Goal: Information Seeking & Learning: Learn about a topic

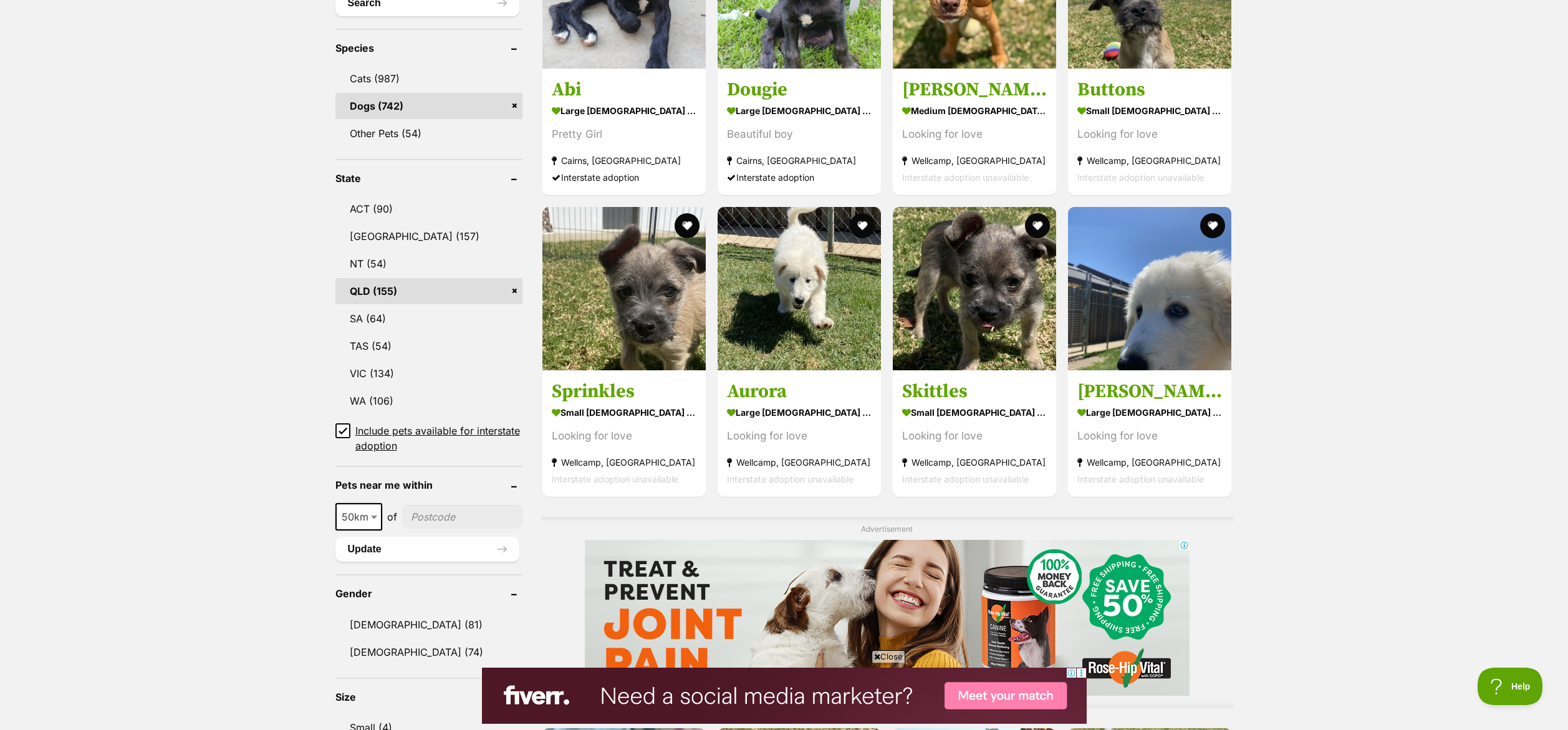
scroll to position [488, 0]
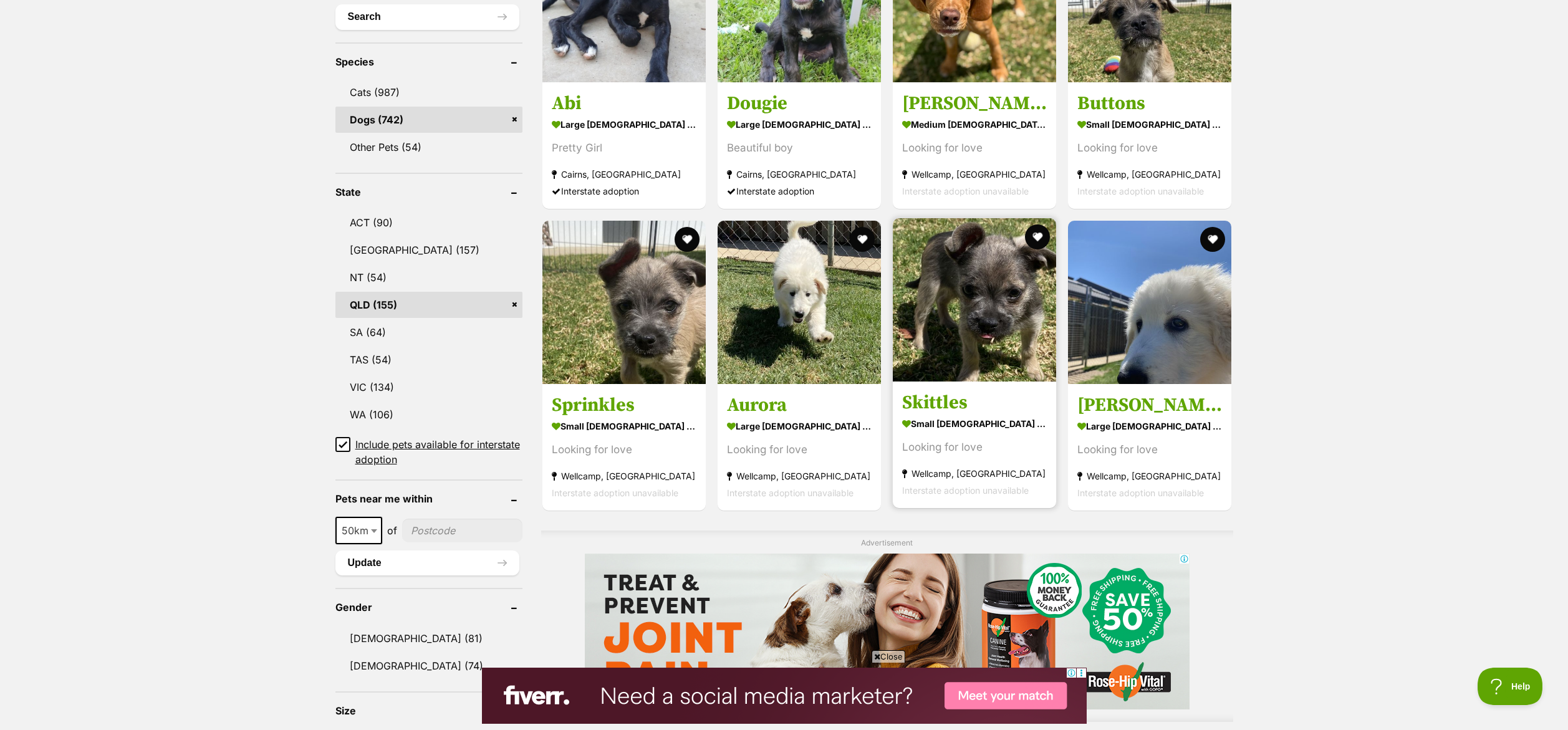
click at [951, 296] on img at bounding box center [974, 300] width 164 height 164
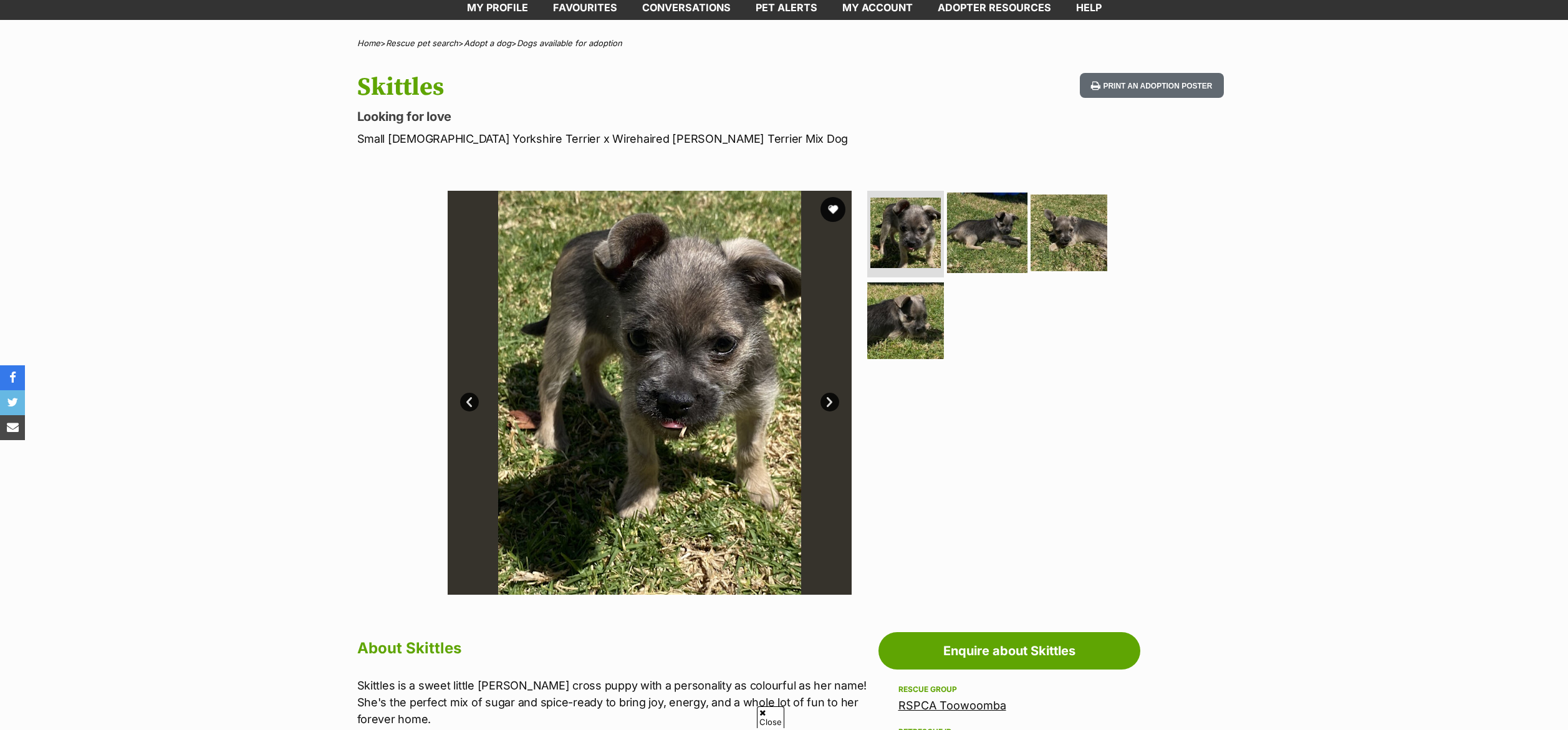
click at [994, 229] on img at bounding box center [987, 232] width 80 height 80
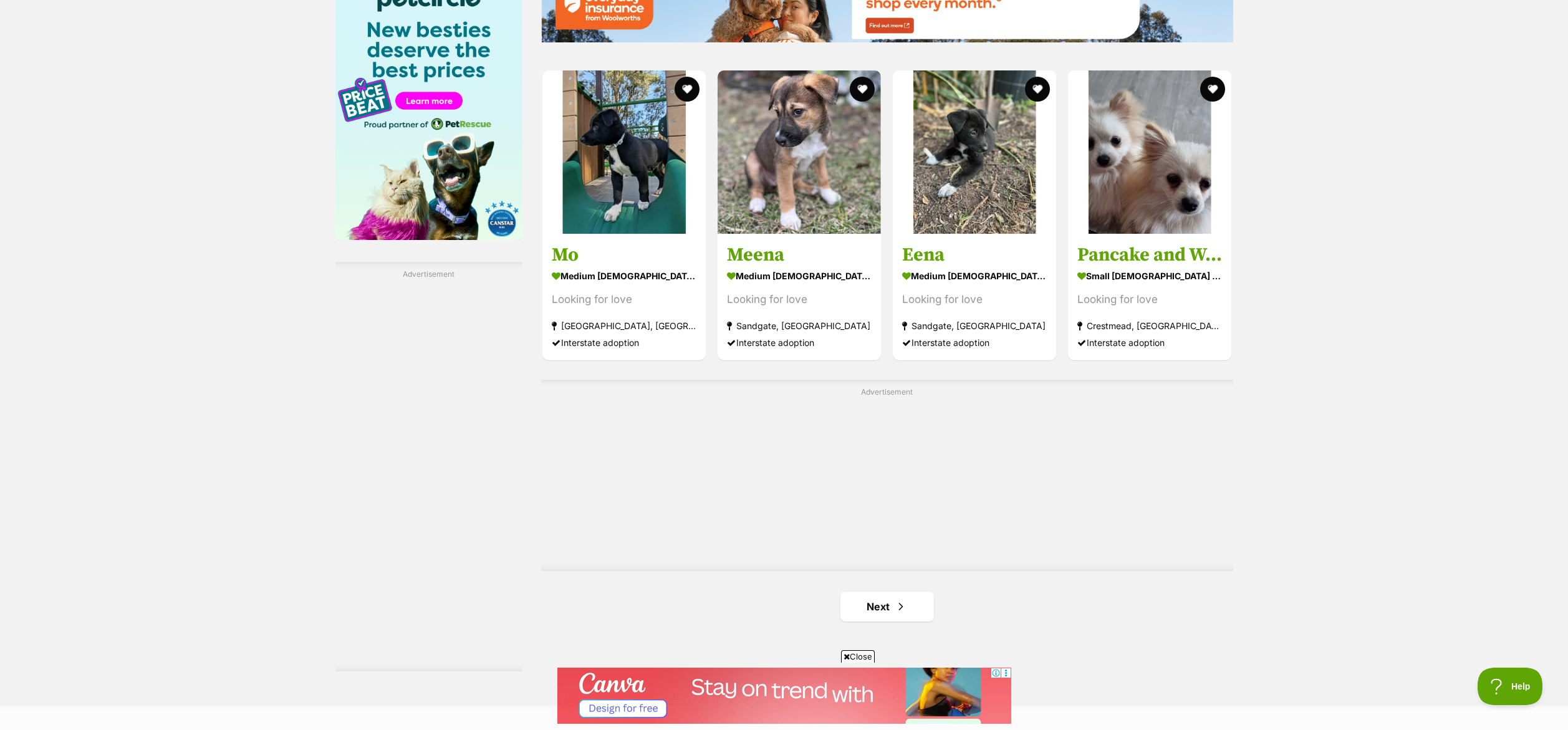
scroll to position [1894, 0]
click at [1192, 149] on img at bounding box center [1150, 151] width 164 height 164
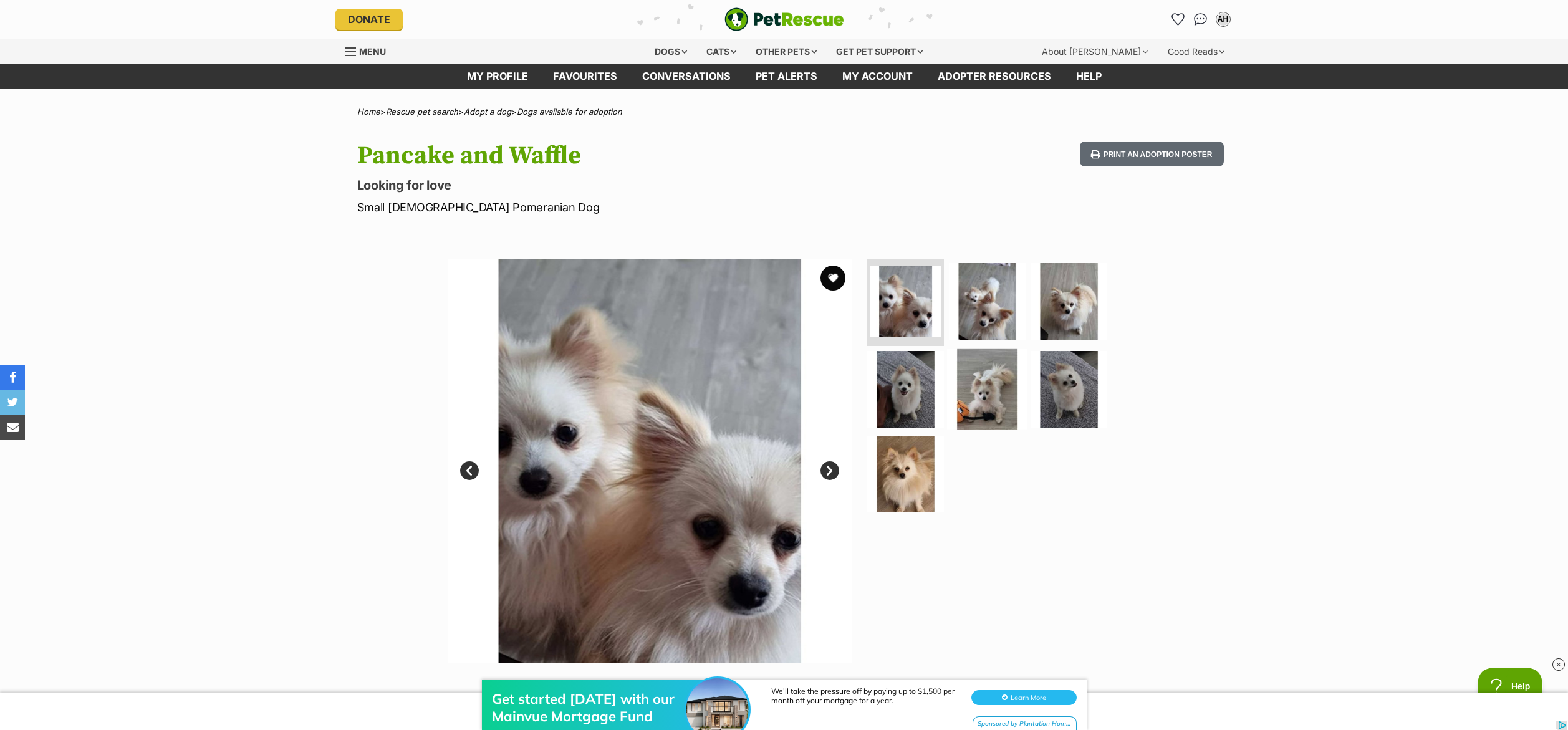
click at [994, 388] on img at bounding box center [987, 389] width 80 height 80
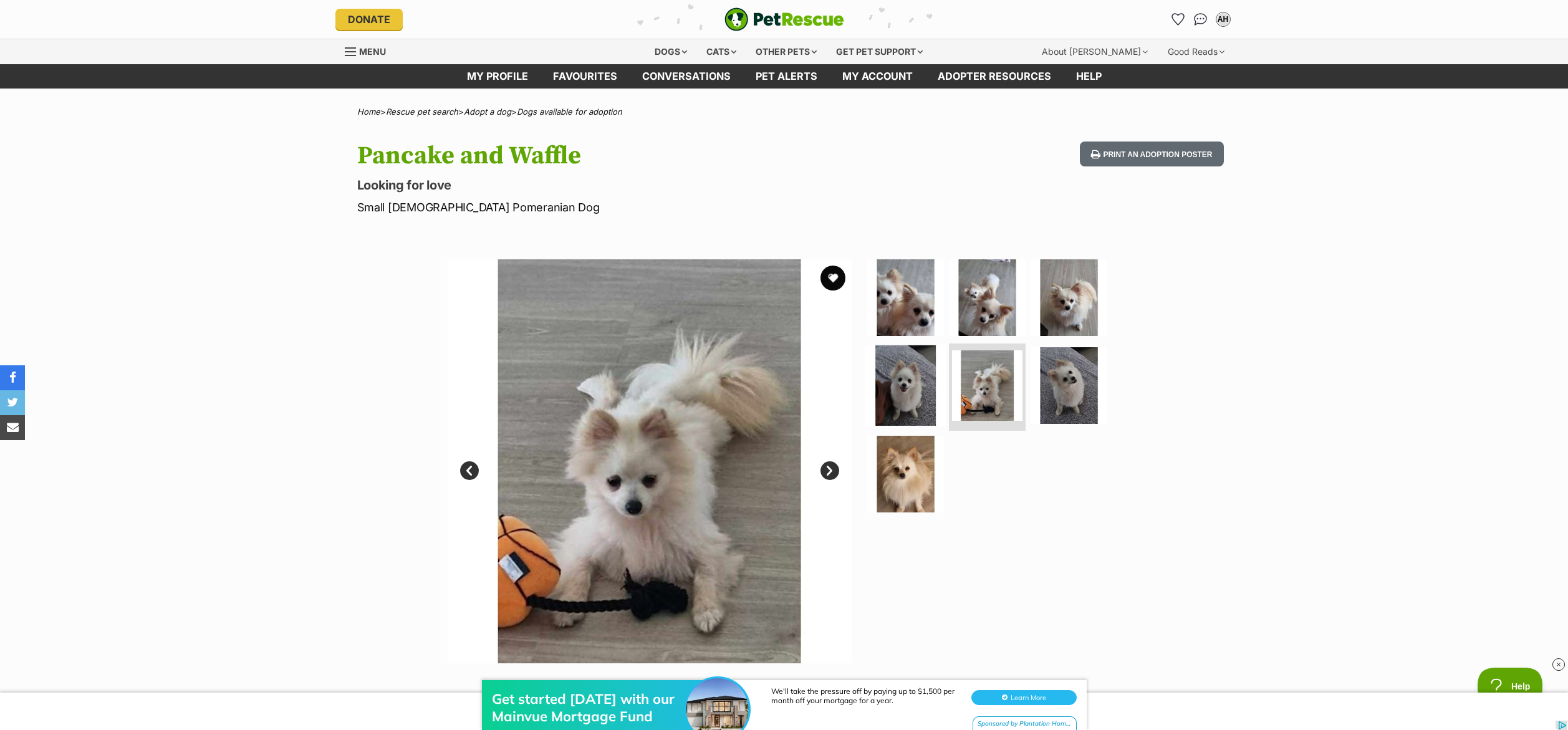
click at [910, 385] on img at bounding box center [906, 386] width 80 height 80
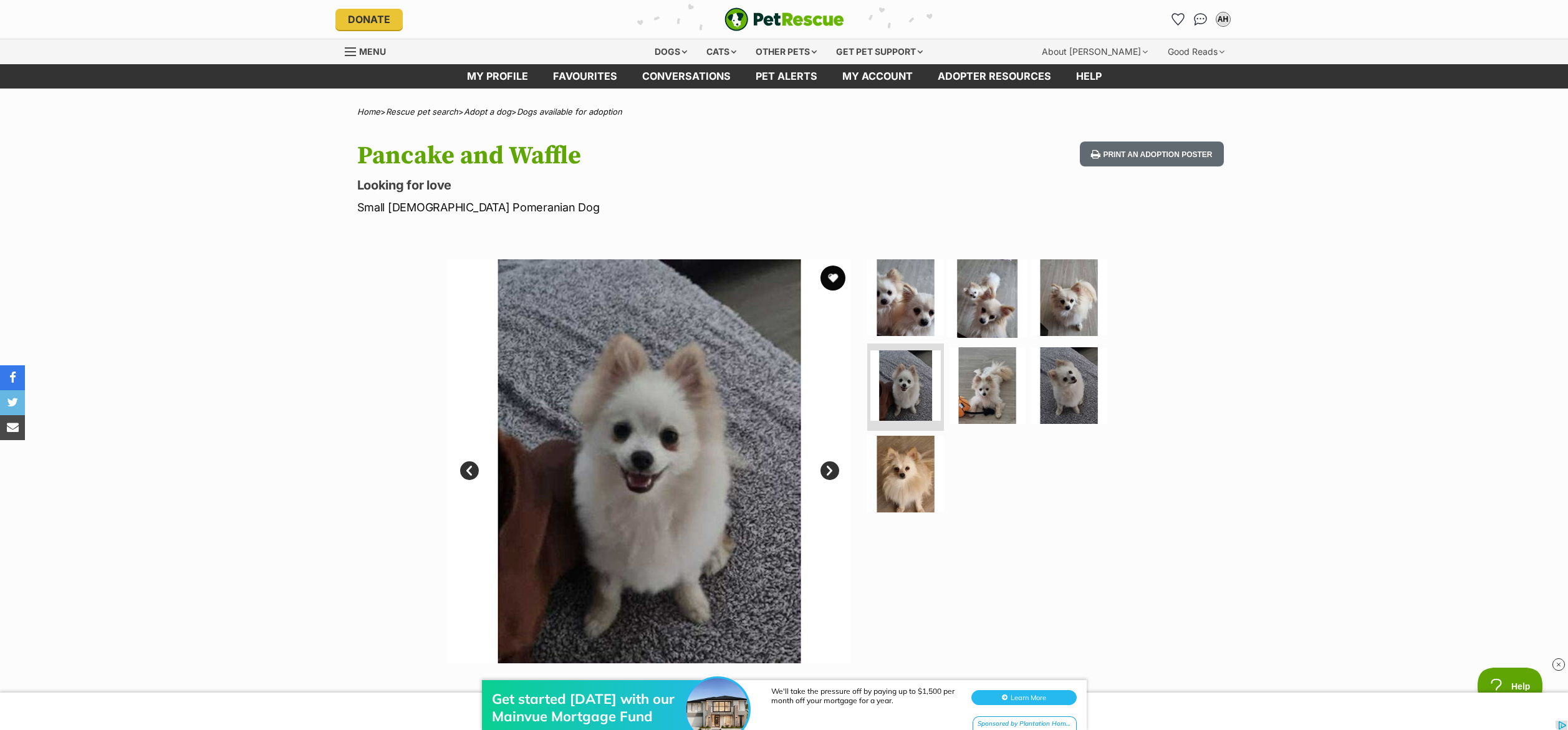
click at [970, 305] on img at bounding box center [987, 297] width 80 height 80
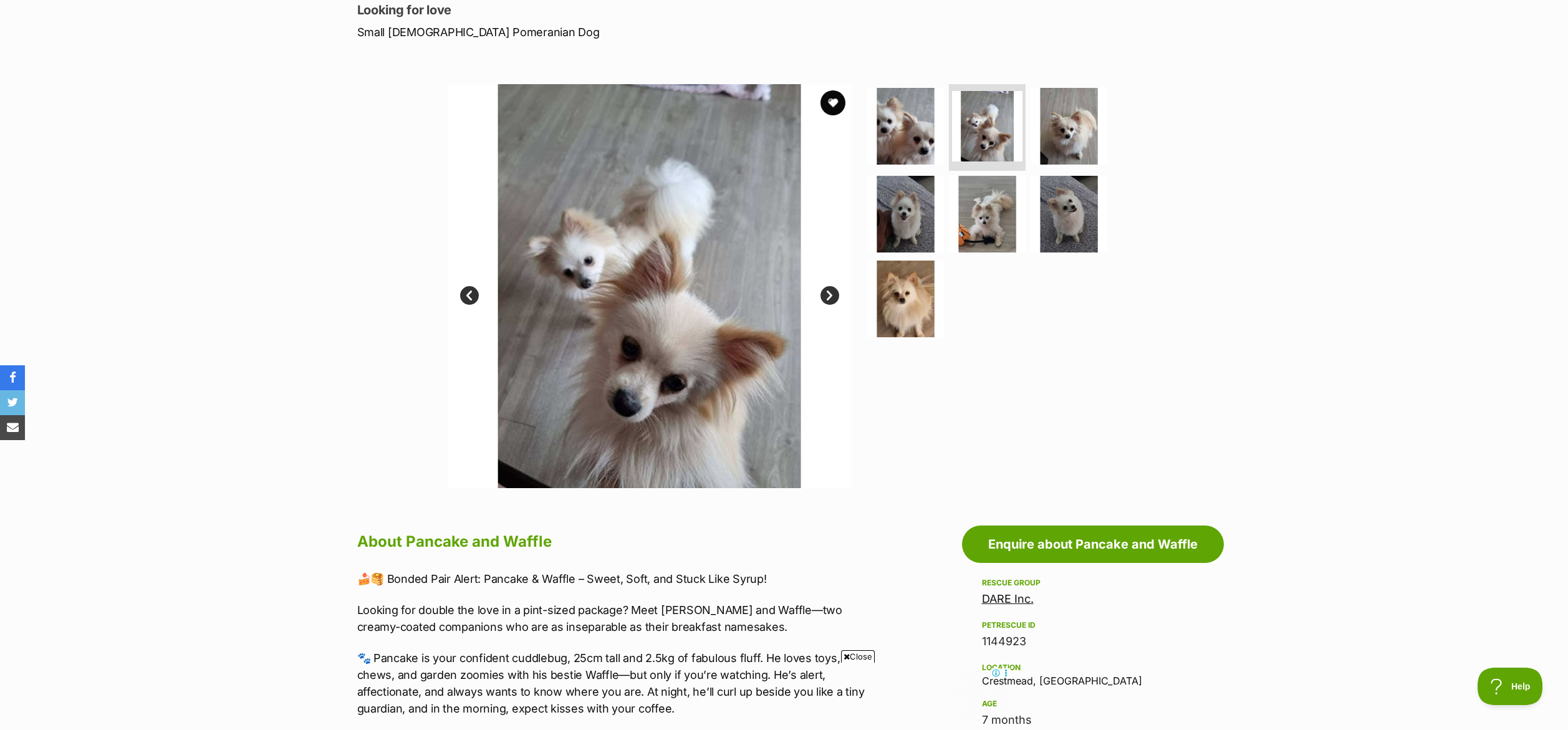
scroll to position [169, 0]
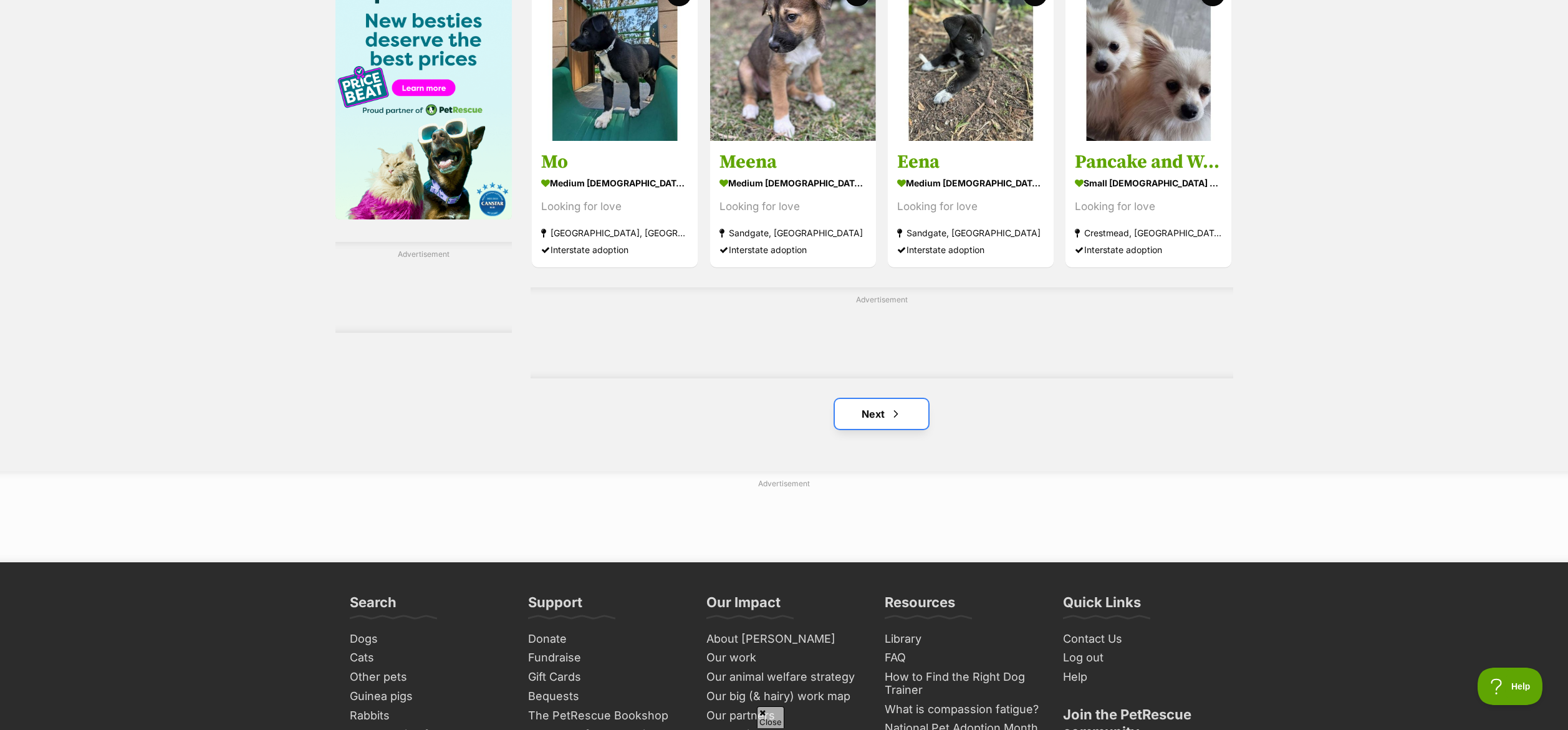
click at [909, 411] on link "Next" at bounding box center [881, 414] width 93 height 30
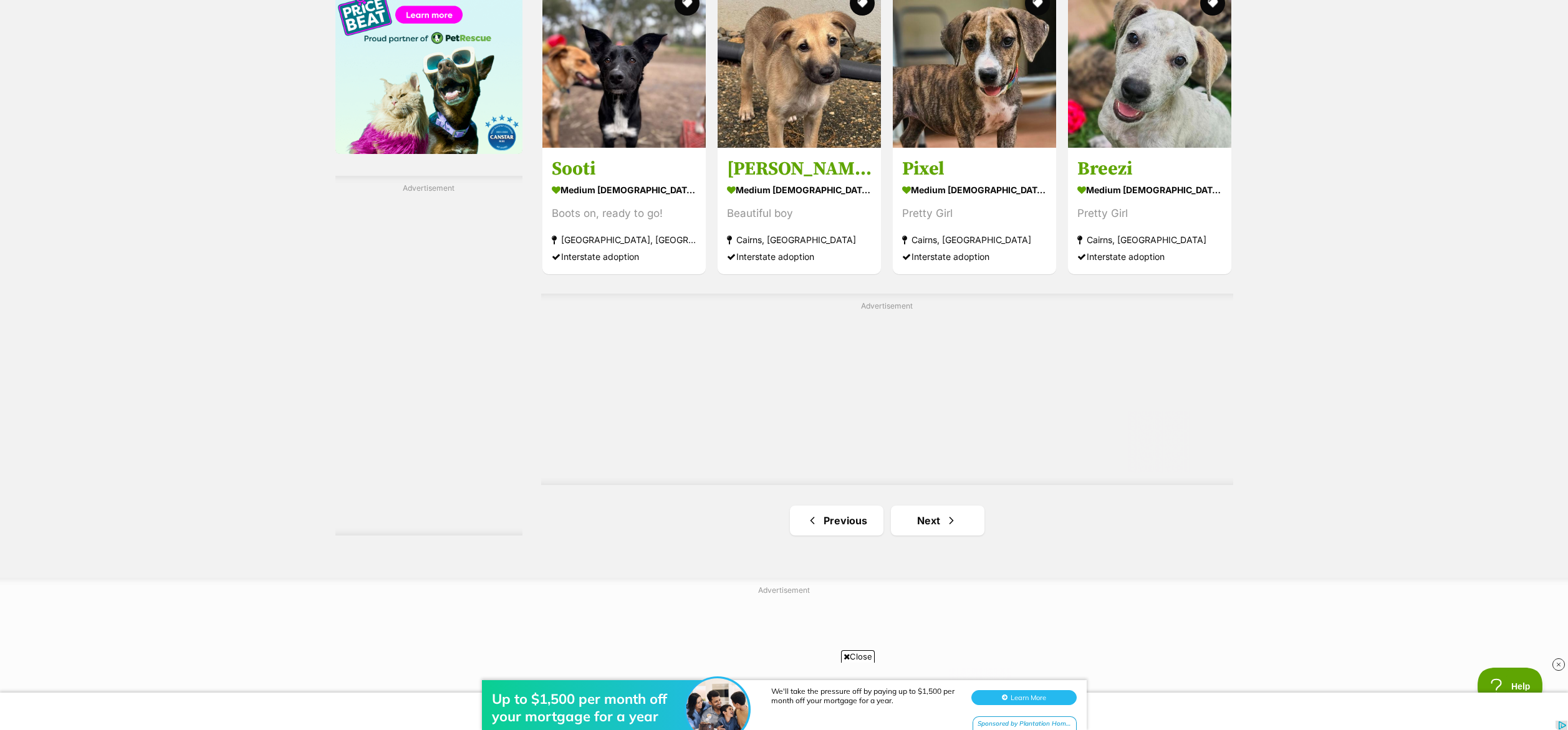
scroll to position [1980, 0]
click at [966, 513] on link "Next" at bounding box center [938, 520] width 93 height 30
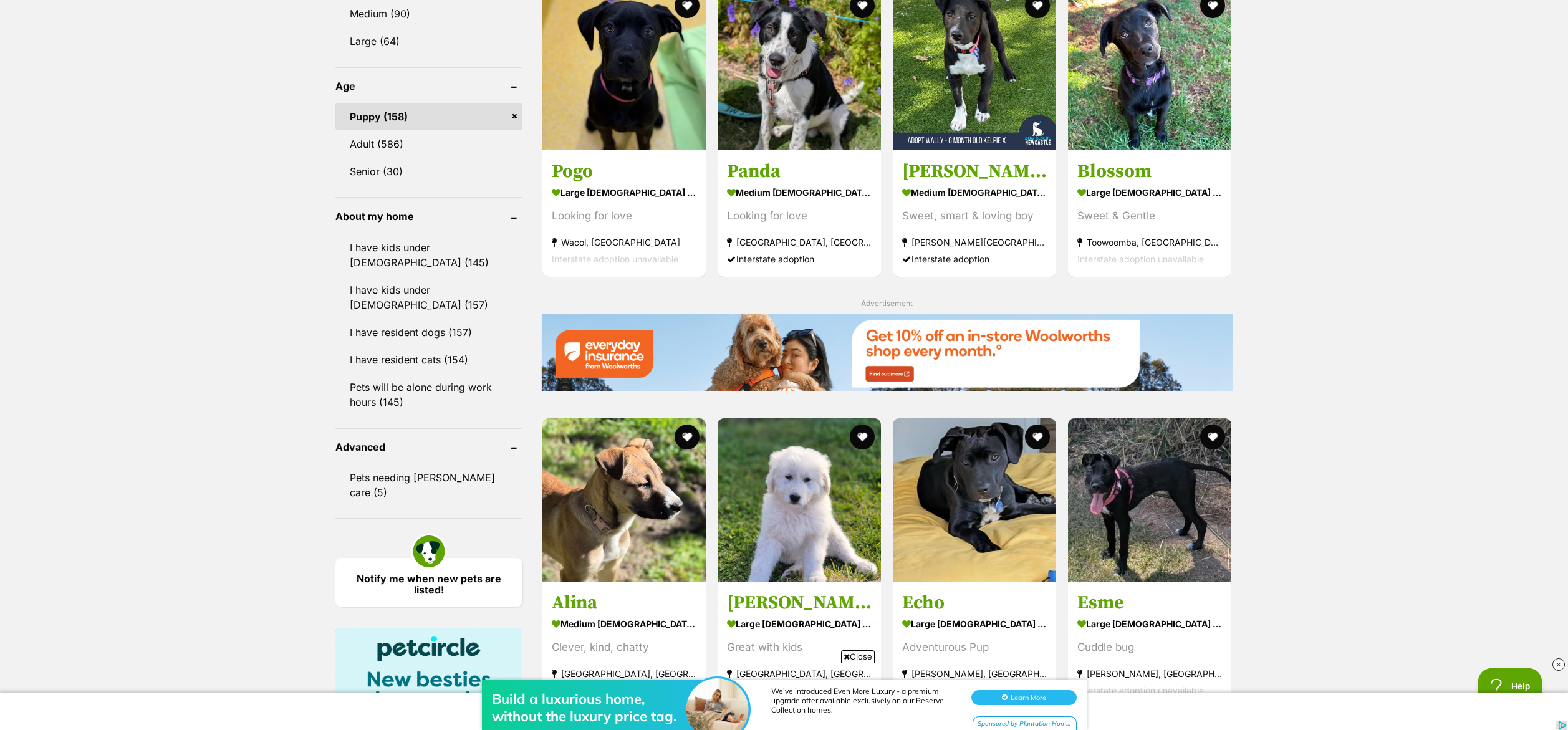
scroll to position [1258, 0]
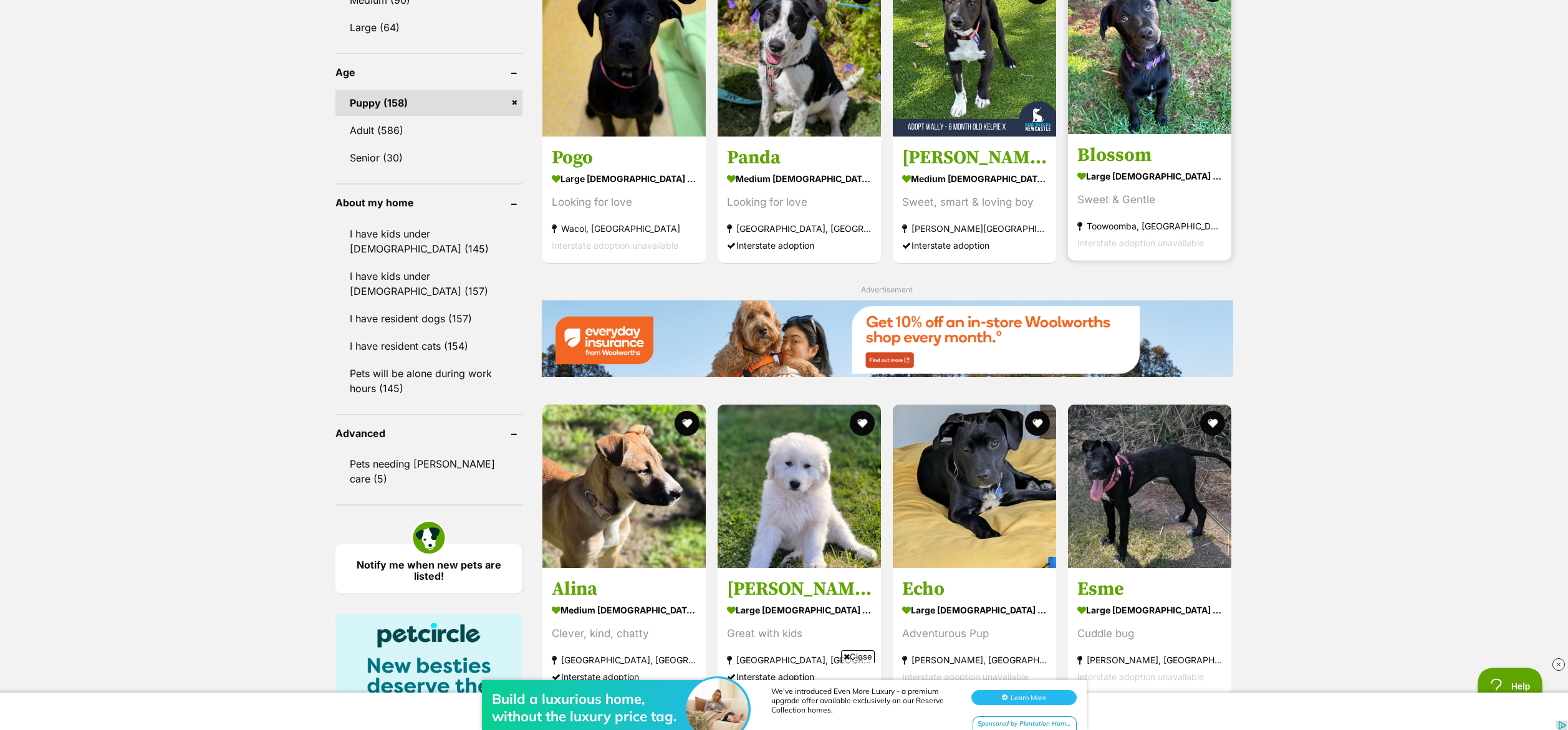
click at [1078, 68] on img at bounding box center [1150, 52] width 164 height 164
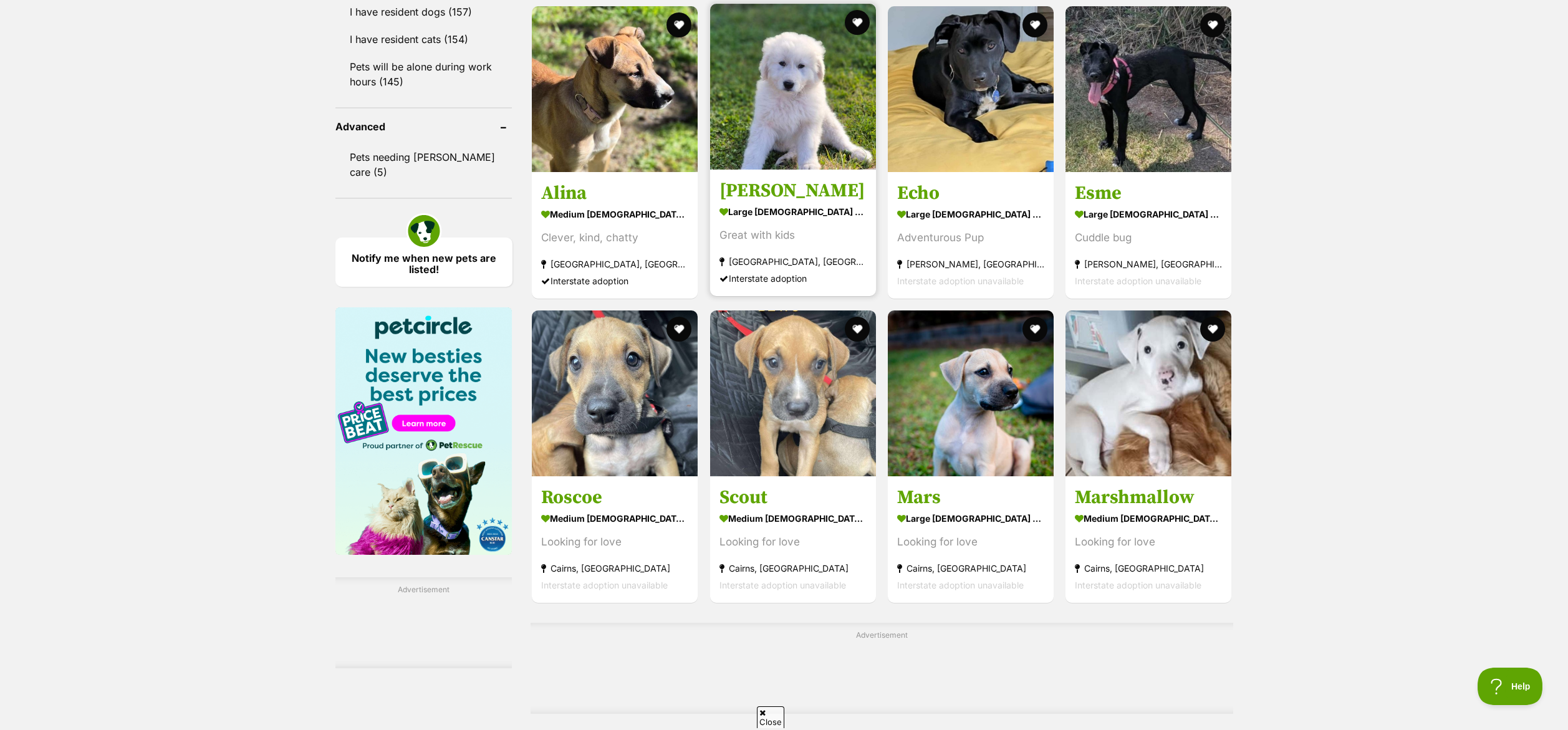
scroll to position [1566, 0]
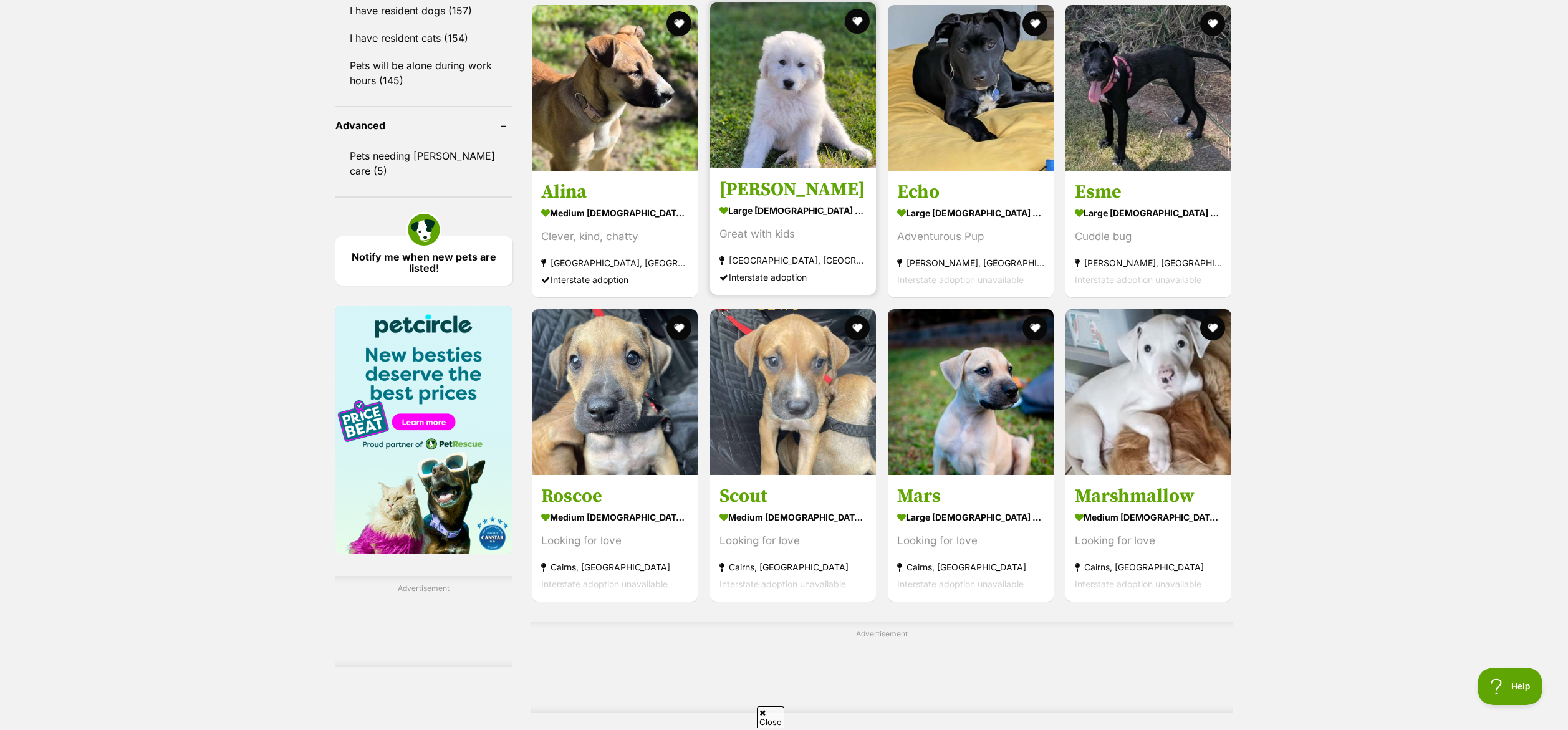
click at [824, 95] on img at bounding box center [793, 85] width 166 height 166
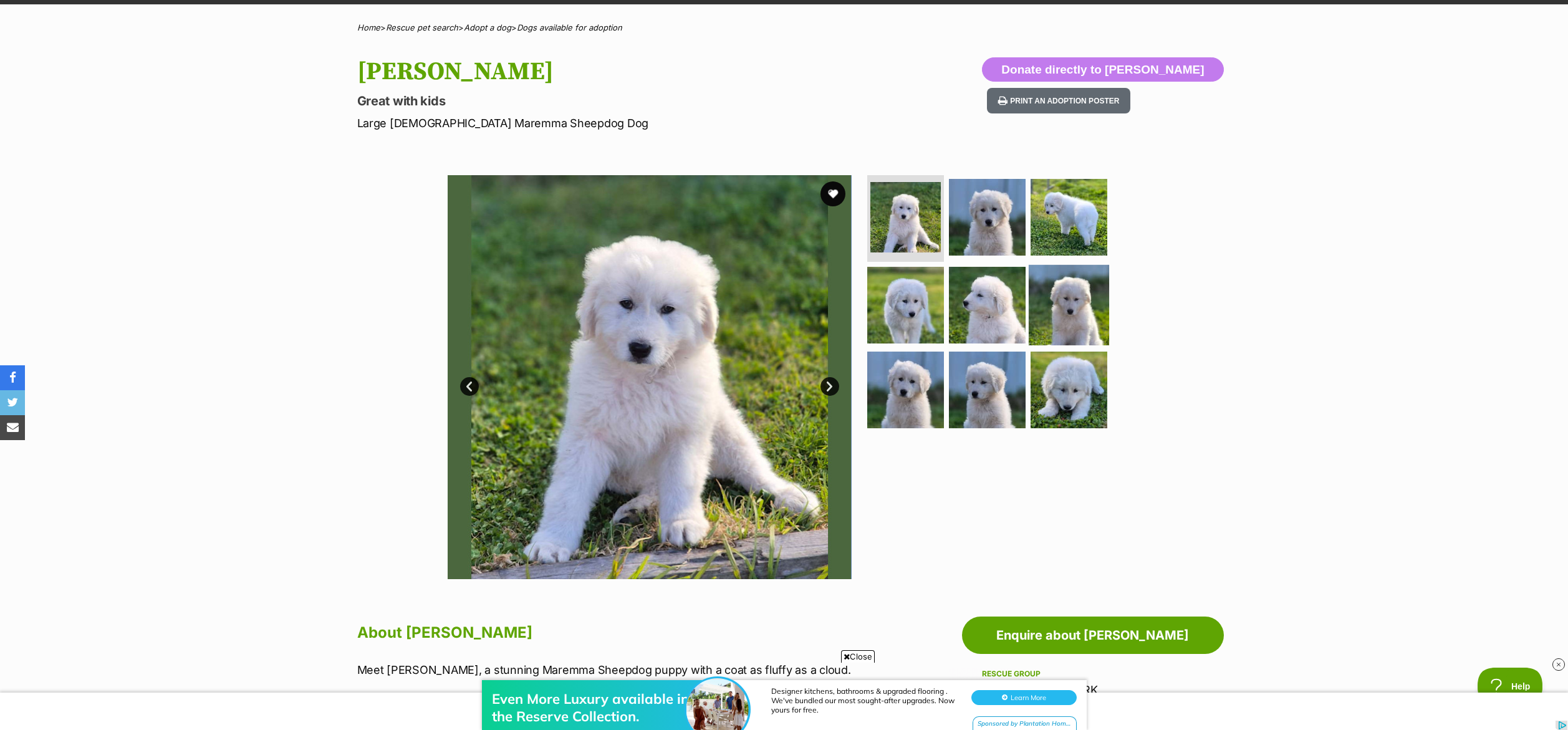
click at [1080, 311] on img at bounding box center [1069, 305] width 80 height 80
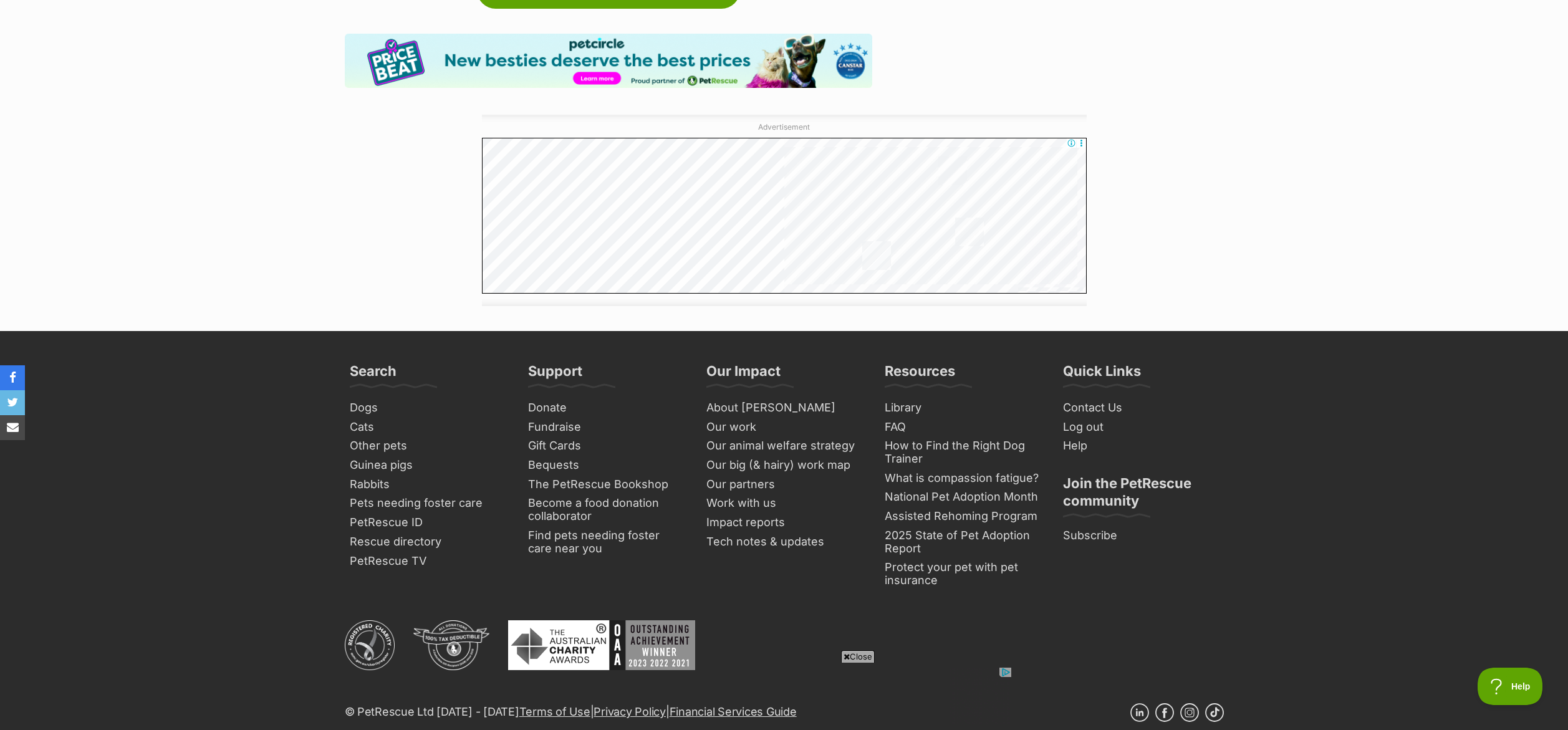
scroll to position [2060, 0]
